Goal: Navigation & Orientation: Find specific page/section

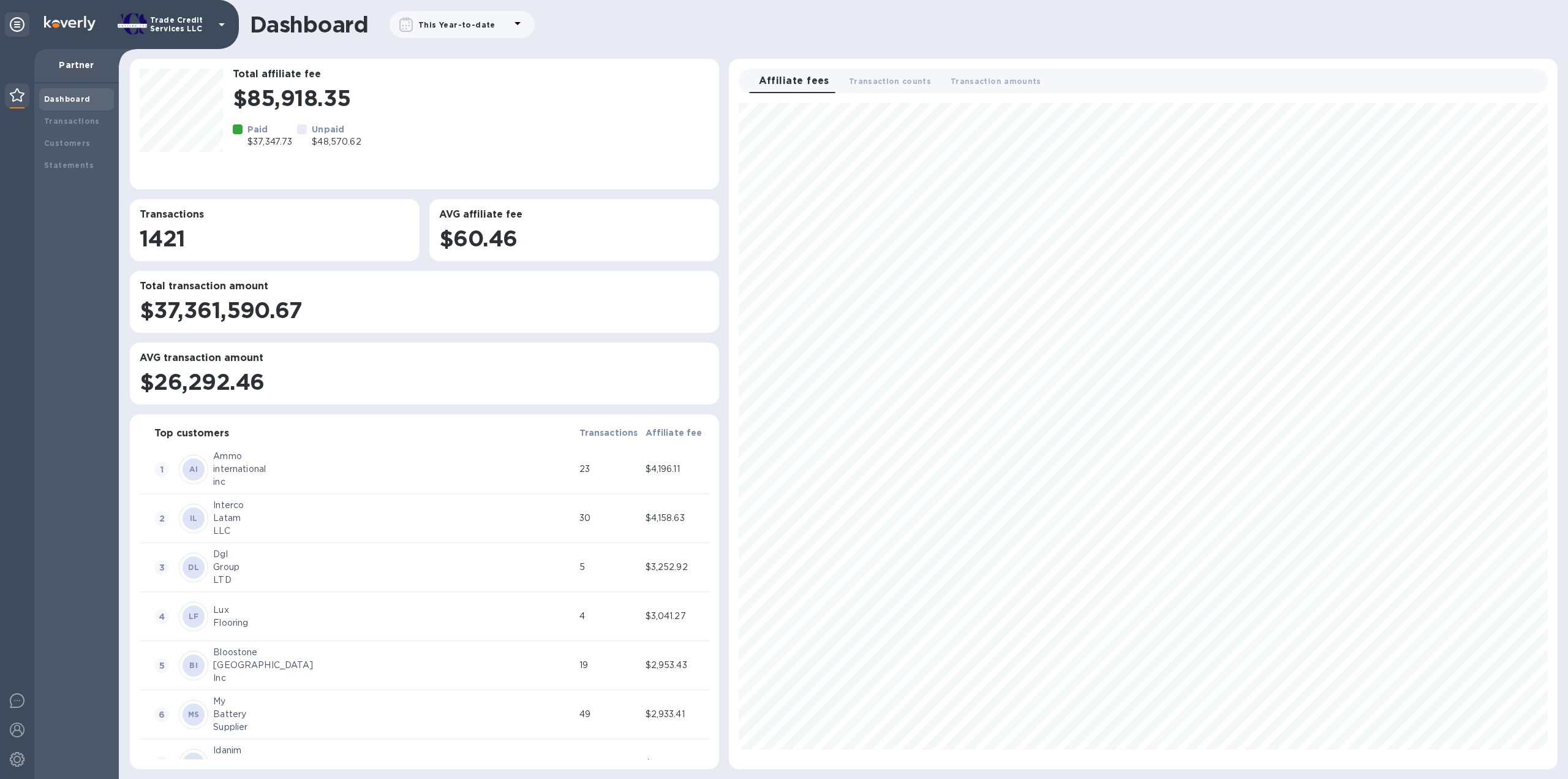
scroll to position [656, 819]
